Goal: Transaction & Acquisition: Purchase product/service

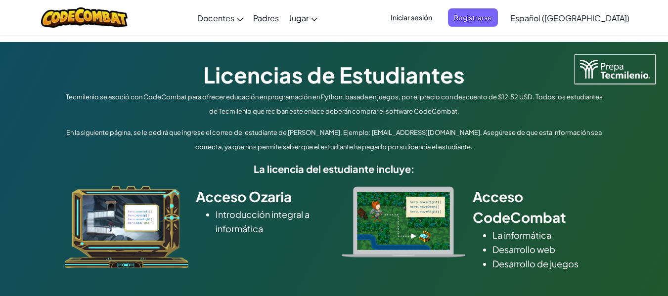
click at [438, 16] on span "Iniciar sesión" at bounding box center [411, 17] width 53 height 18
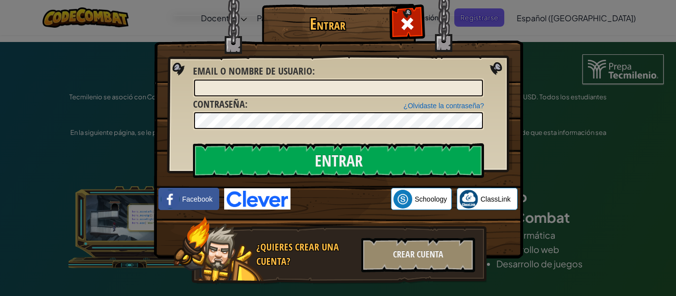
click at [515, 69] on img at bounding box center [338, 115] width 369 height 288
click at [403, 26] on span at bounding box center [407, 24] width 16 height 16
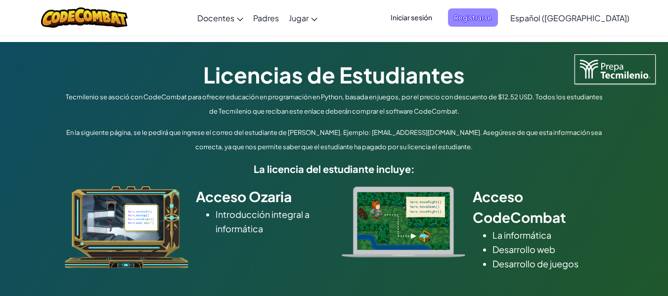
click at [488, 17] on span "Registrarse" at bounding box center [473, 17] width 50 height 18
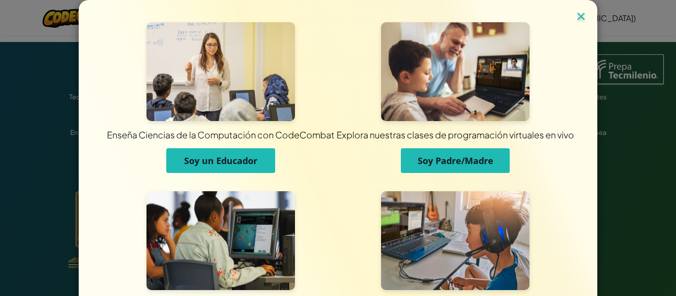
click at [577, 20] on img at bounding box center [580, 17] width 13 height 15
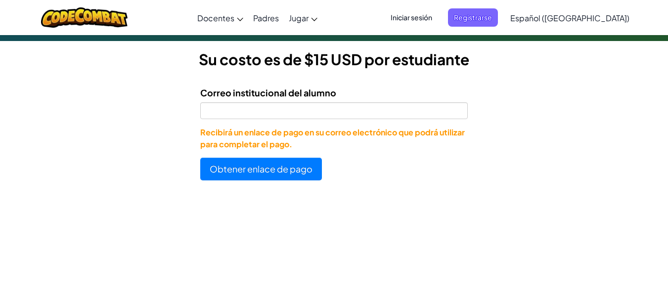
scroll to position [271, 0]
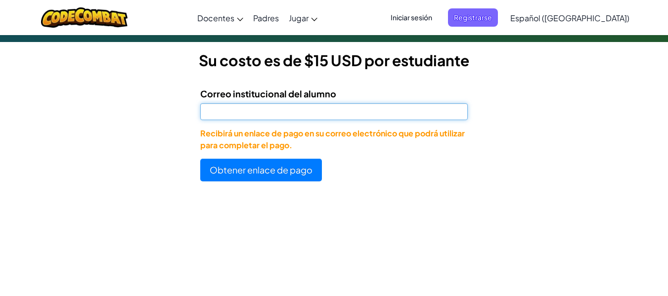
click at [283, 113] on input "Correo institucional del alumno" at bounding box center [333, 111] width 267 height 17
type input "[EMAIL_ADDRESS][DOMAIN_NAME]"
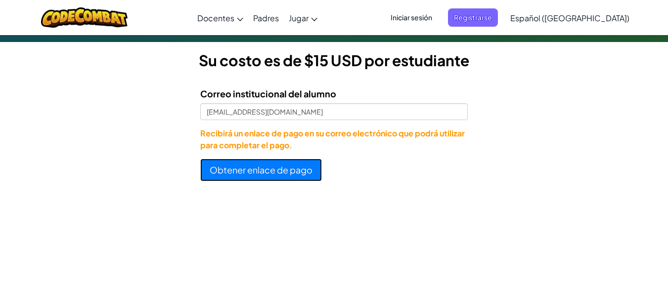
click at [245, 173] on button "Obtener enlace de pago" at bounding box center [261, 170] width 122 height 23
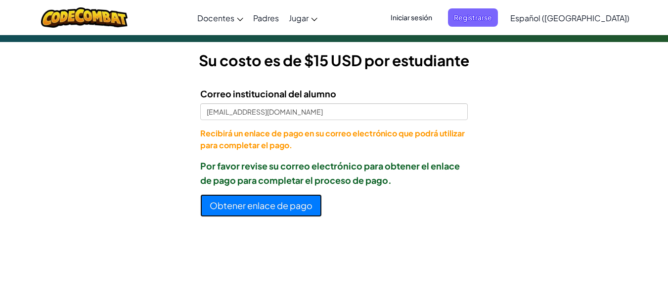
click at [244, 205] on button "Obtener enlace de pago" at bounding box center [261, 205] width 122 height 23
